Goal: Task Accomplishment & Management: Manage account settings

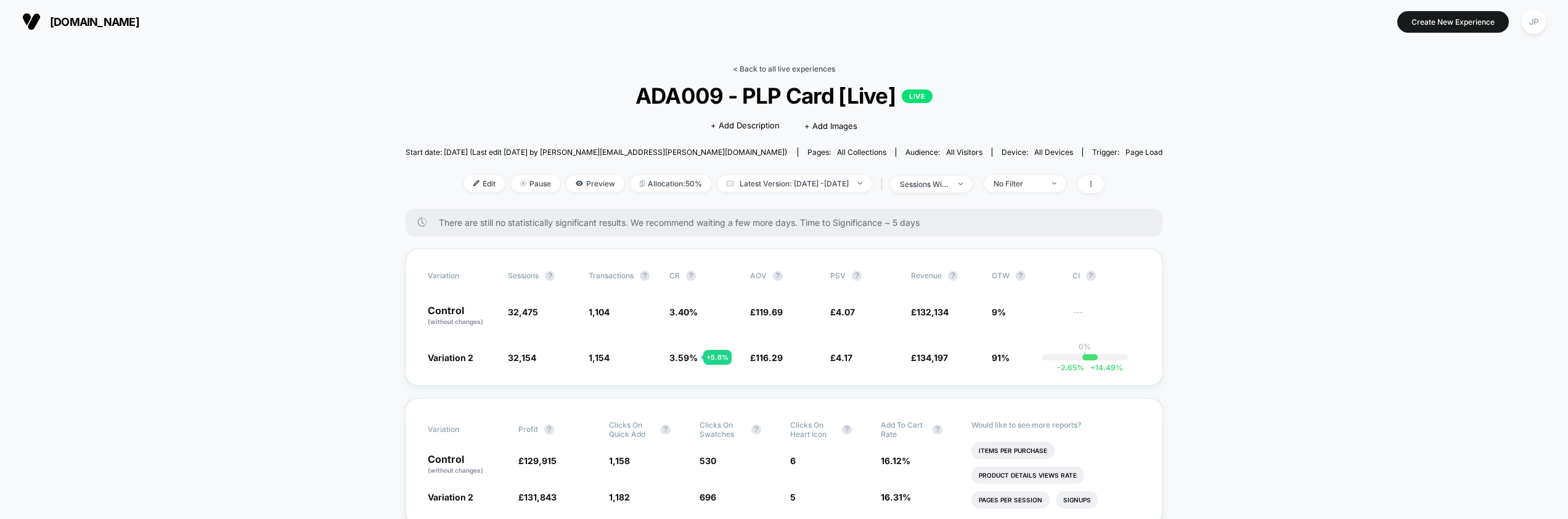
click at [789, 67] on link "< Back to all live experiences" at bounding box center [784, 69] width 102 height 9
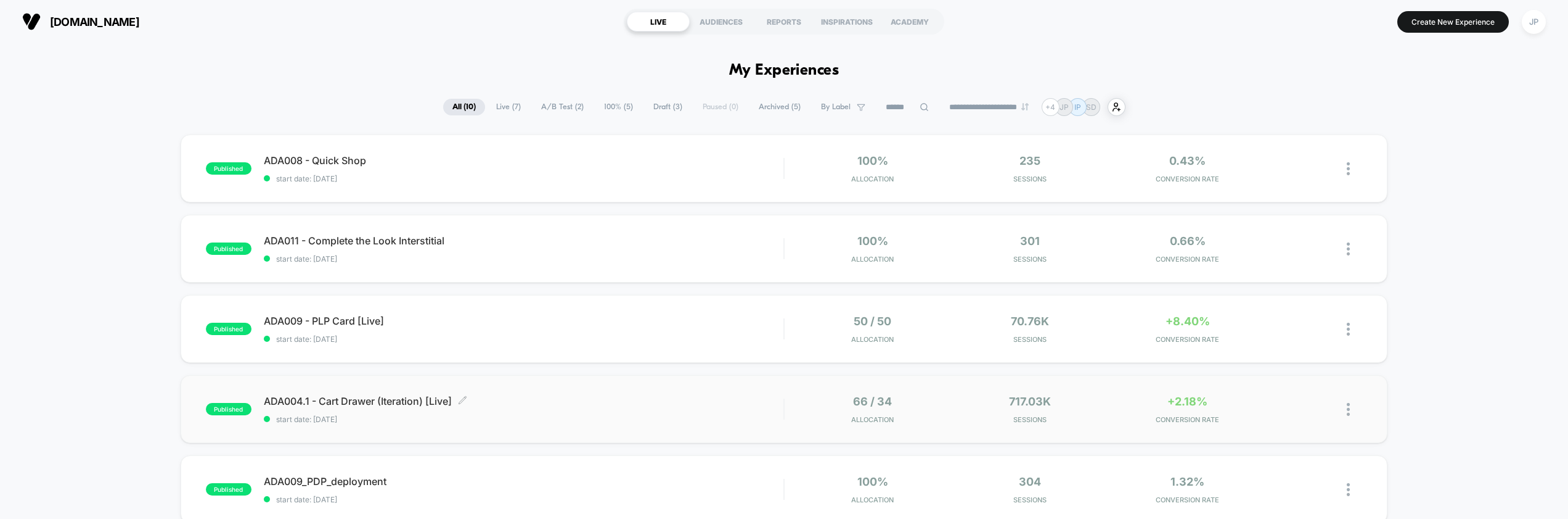
click at [604, 396] on span "ADA004.1 - Cart Drawer (Iteration) [Live] Click to edit experience details" at bounding box center [523, 401] width 520 height 13
click at [608, 319] on span "ADA009 - PLP Card [Live] Click to edit experience details" at bounding box center [523, 321] width 520 height 13
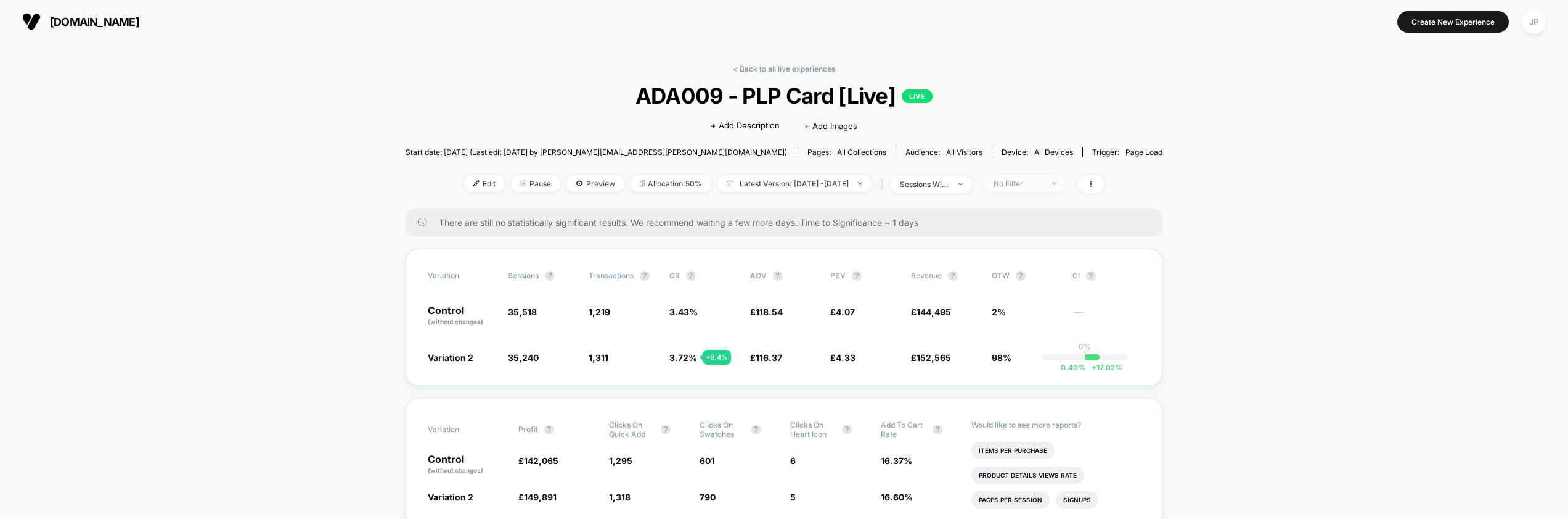
click at [1029, 180] on div "No Filter" at bounding box center [1018, 183] width 49 height 9
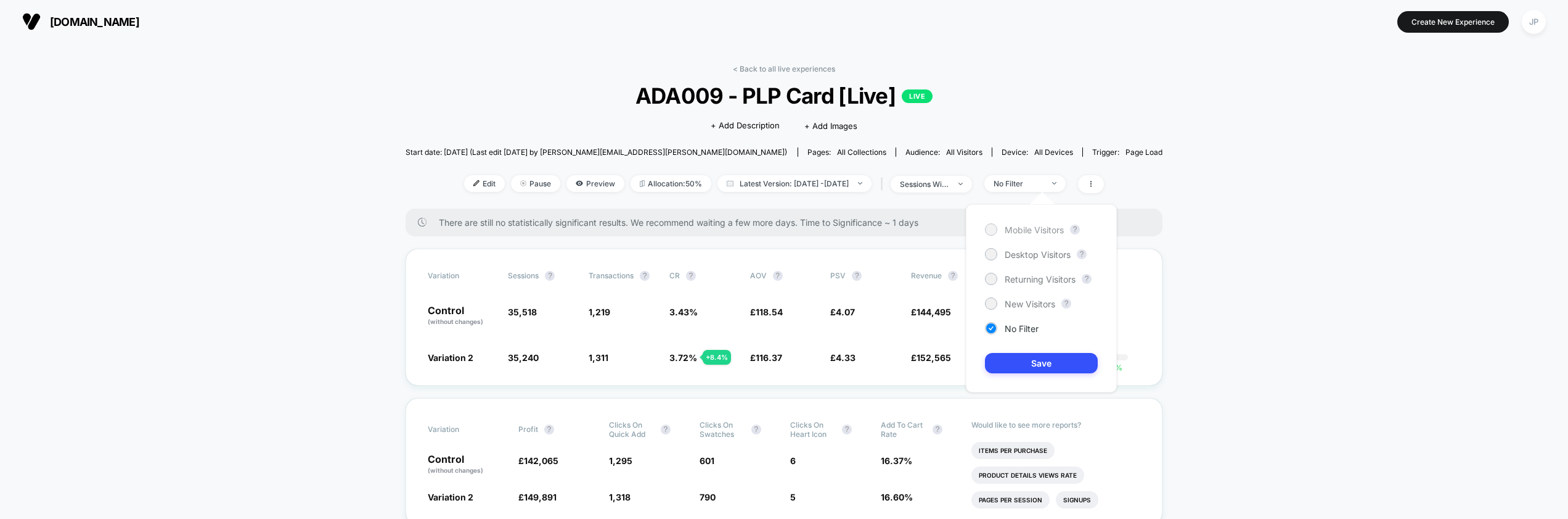
click at [1035, 233] on span "Mobile Visitors" at bounding box center [1035, 229] width 59 height 11
click at [1039, 367] on button "Save" at bounding box center [1041, 363] width 113 height 20
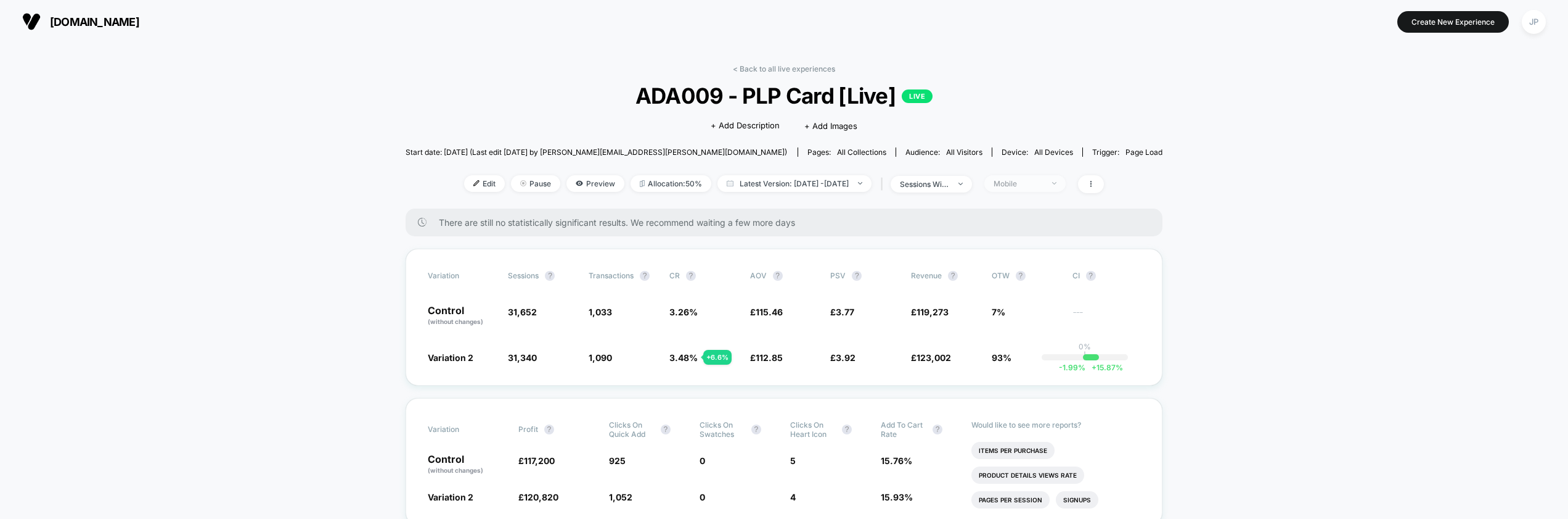
click at [1033, 186] on div "Mobile" at bounding box center [1018, 183] width 49 height 9
click at [1026, 254] on span "Desktop Visitors" at bounding box center [1038, 255] width 66 height 11
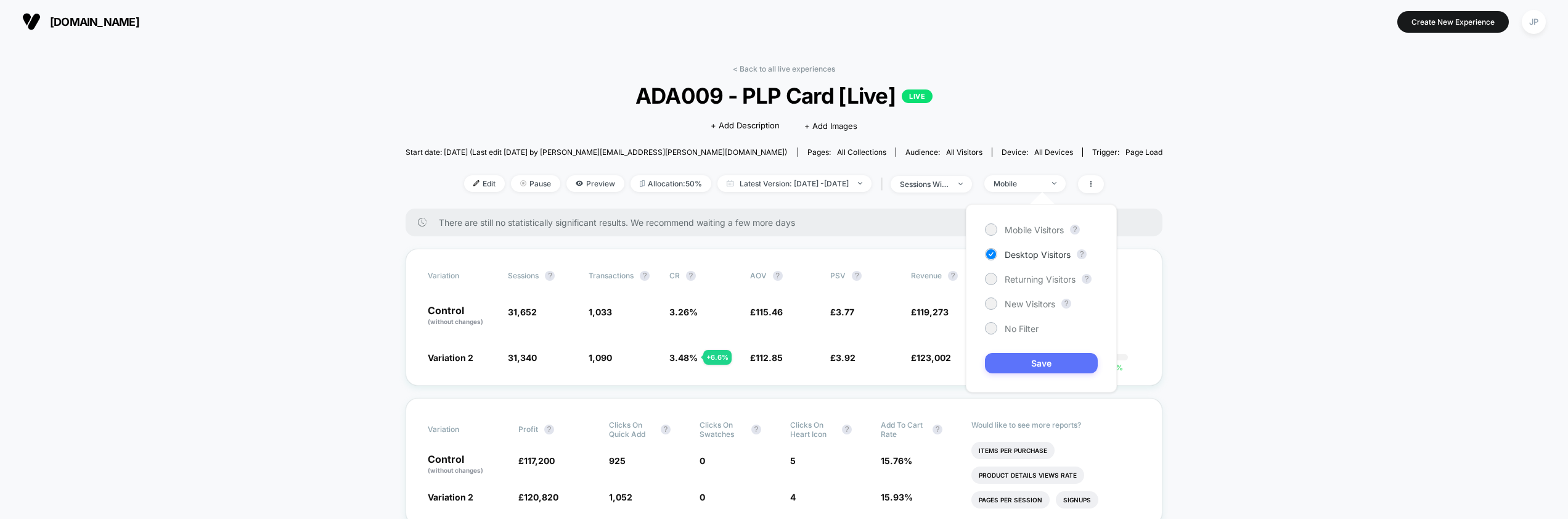
click at [1043, 361] on button "Save" at bounding box center [1041, 363] width 113 height 20
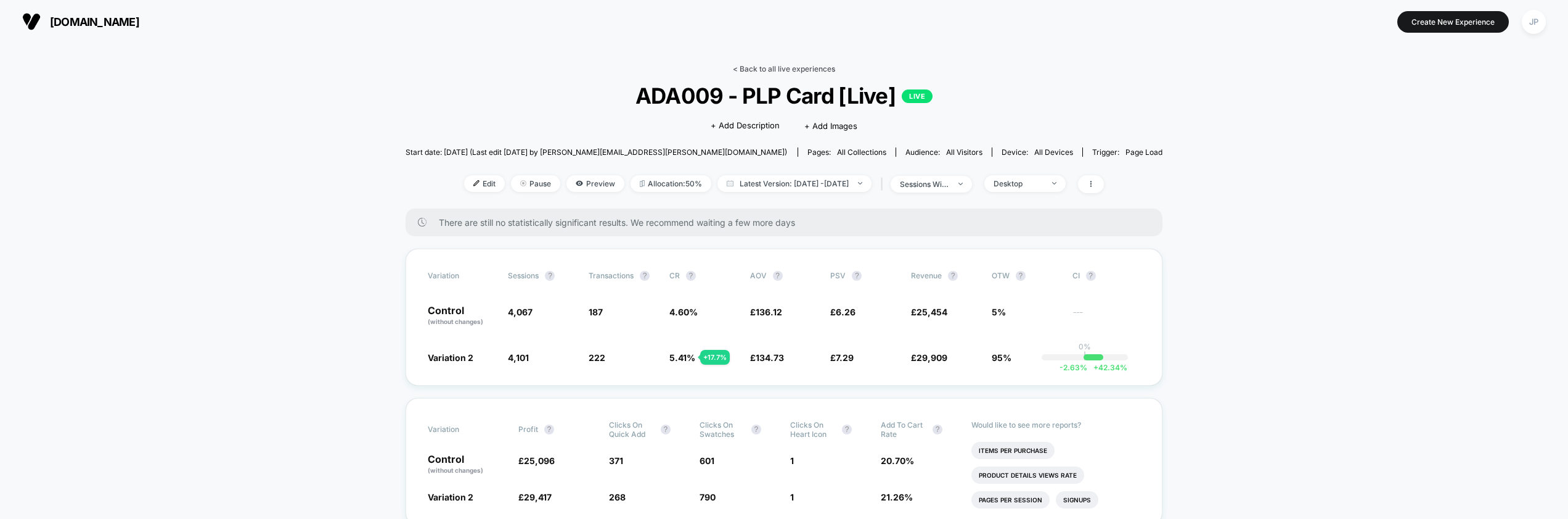
click at [792, 65] on link "< Back to all live experiences" at bounding box center [784, 69] width 102 height 9
